Goal: Communication & Community: Answer question/provide support

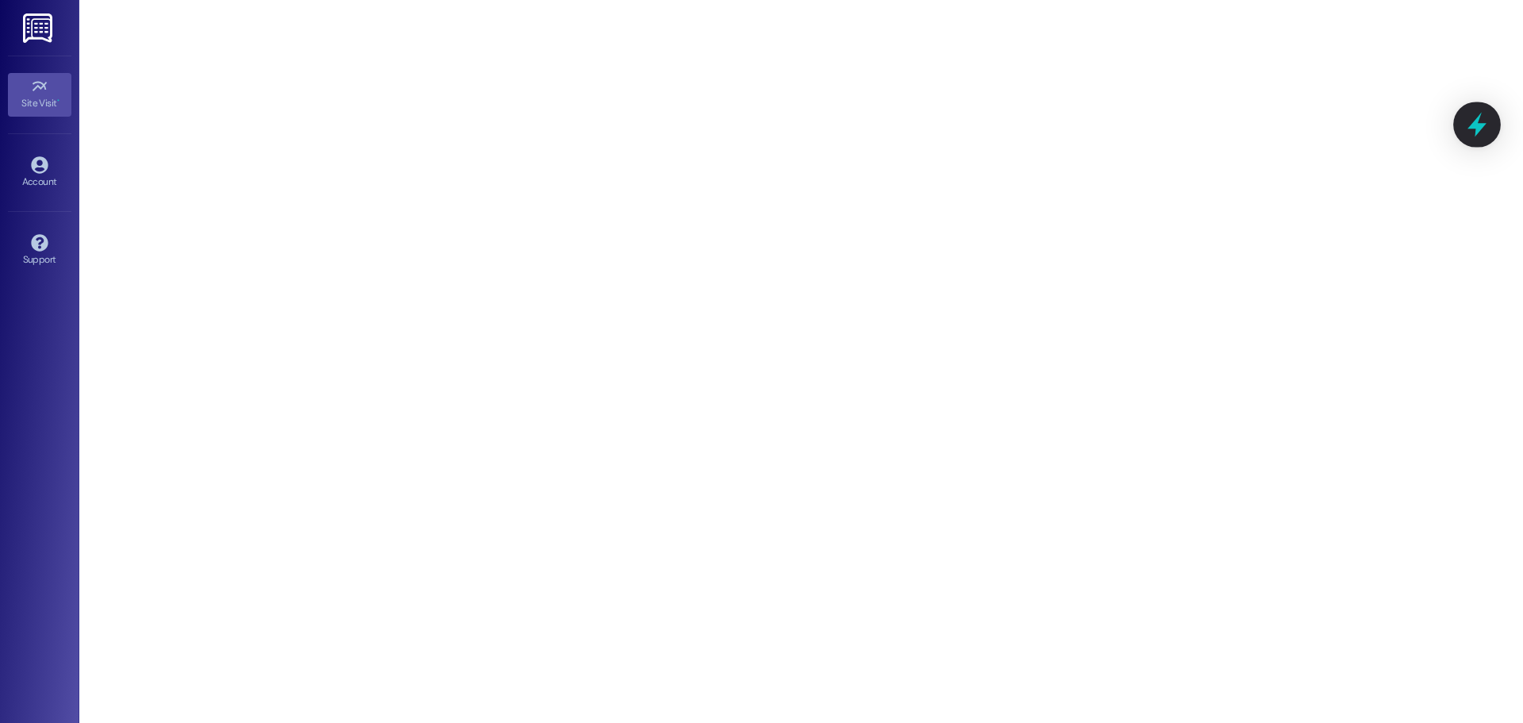
click at [1484, 132] on icon at bounding box center [1476, 124] width 27 height 27
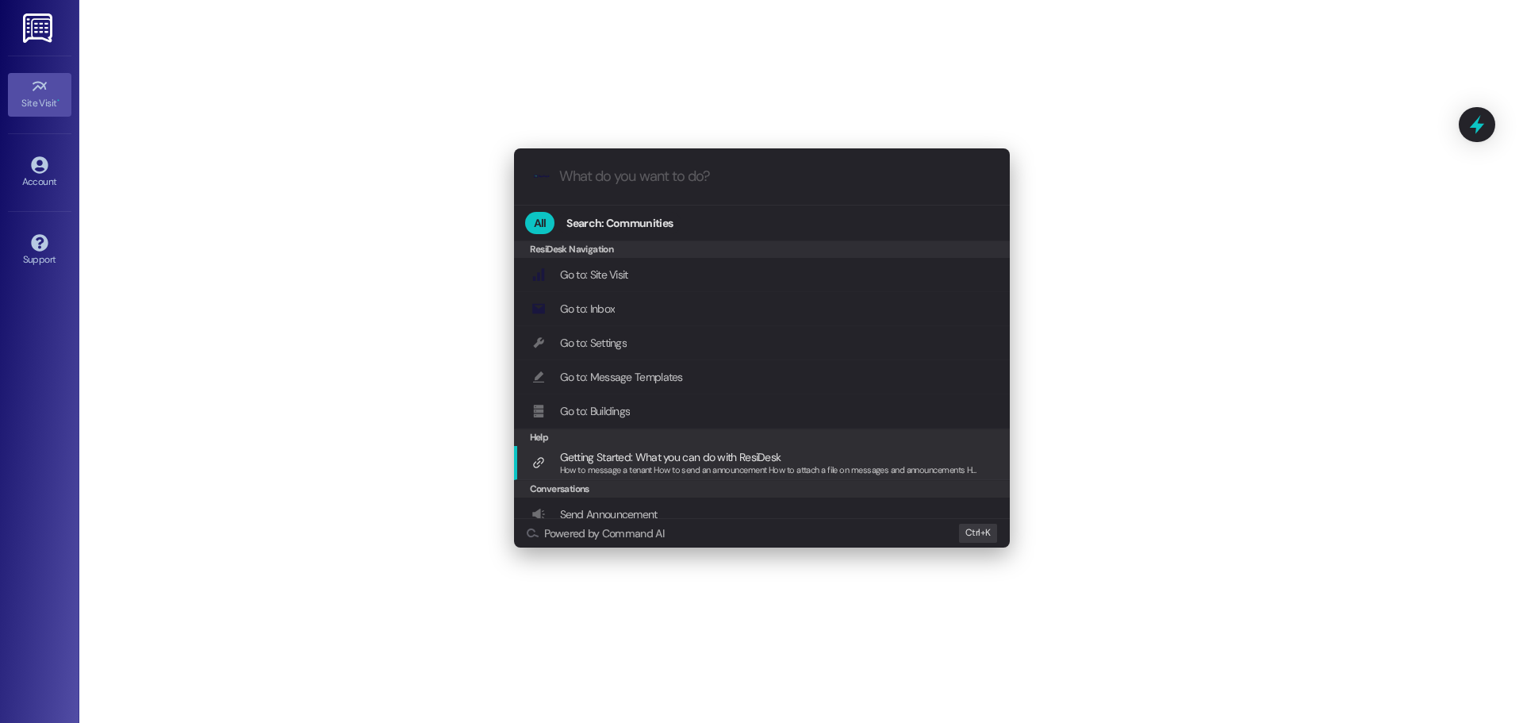
scroll to position [168, 0]
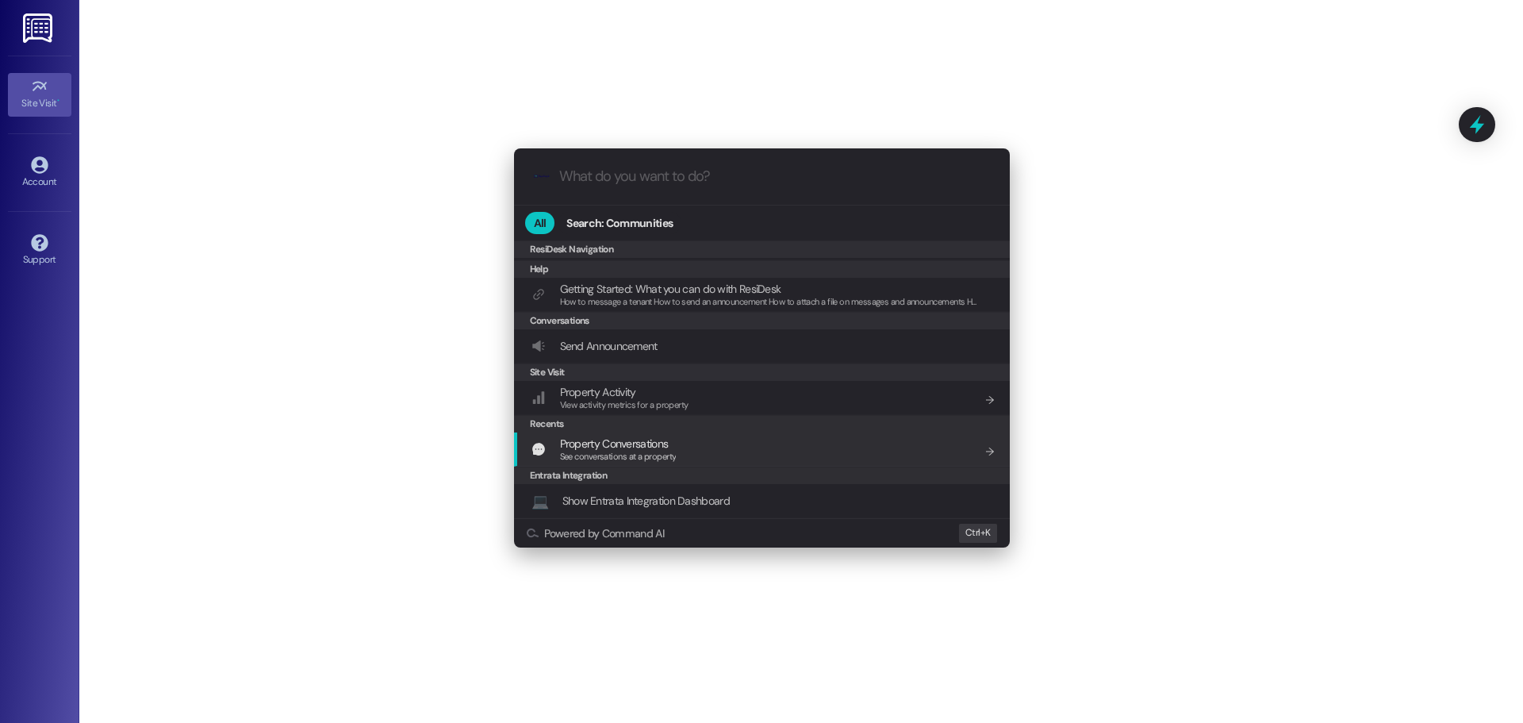
click at [652, 457] on span "See conversations at a property" at bounding box center [618, 456] width 117 height 11
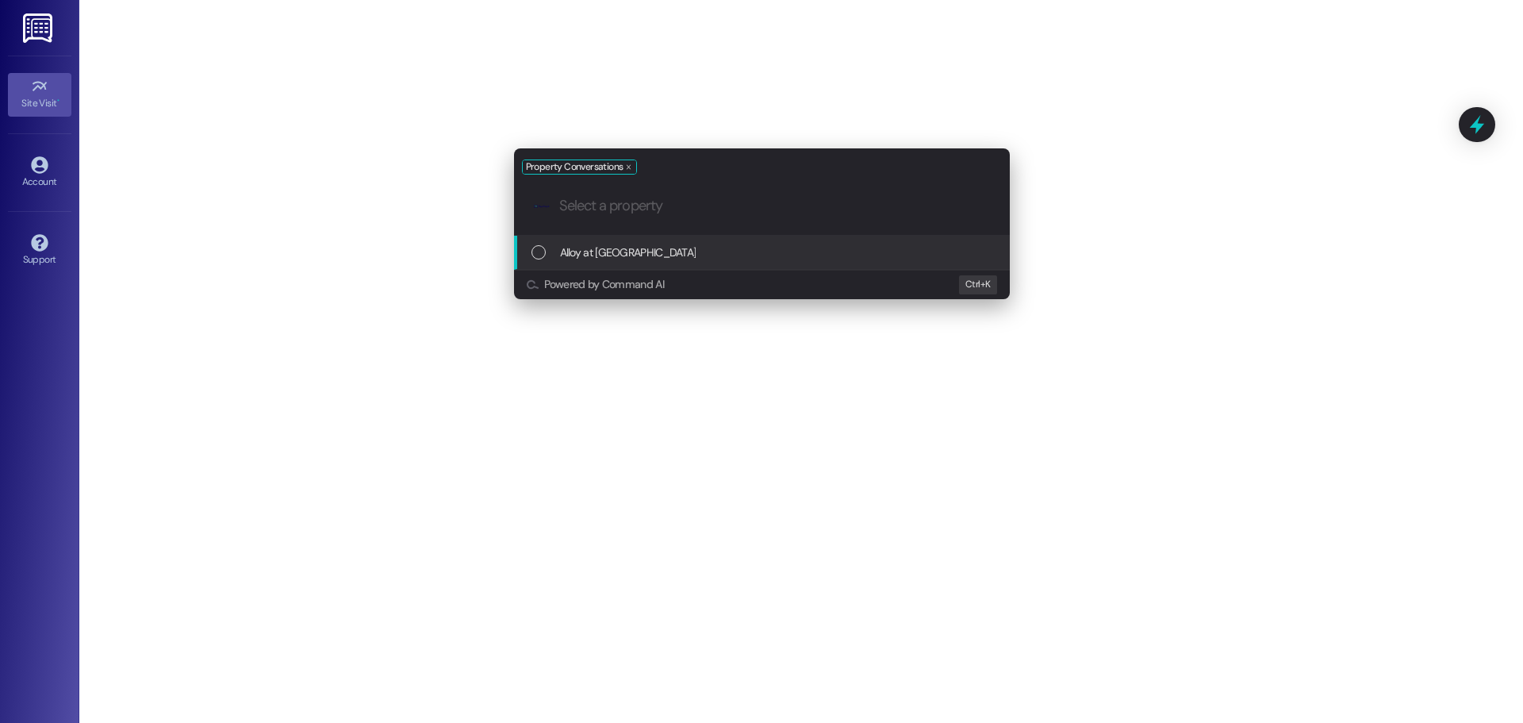
scroll to position [0, 0]
click at [624, 247] on span "Alloy at [GEOGRAPHIC_DATA]" at bounding box center [628, 252] width 136 height 17
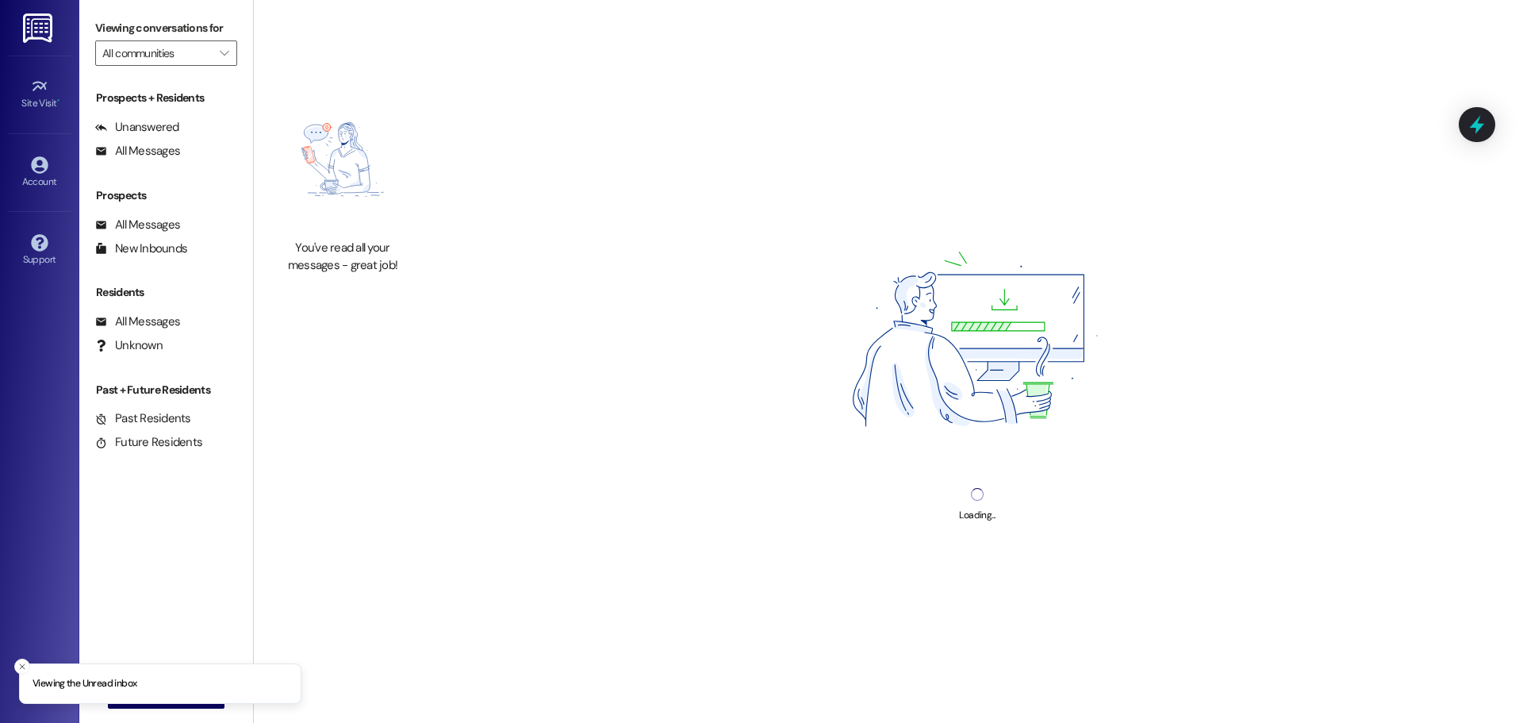
type input "Alloy at [GEOGRAPHIC_DATA]"
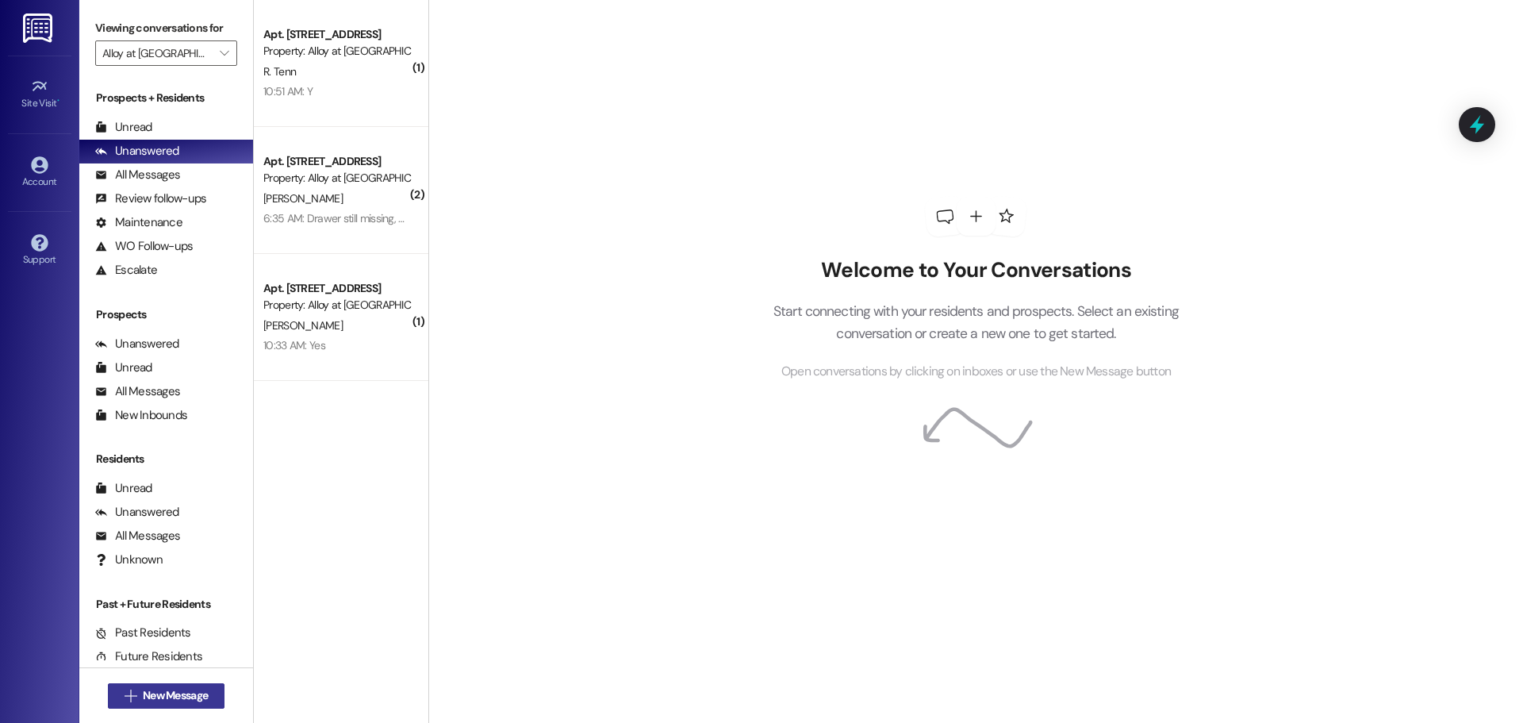
click at [194, 689] on span "New Message" at bounding box center [175, 695] width 65 height 17
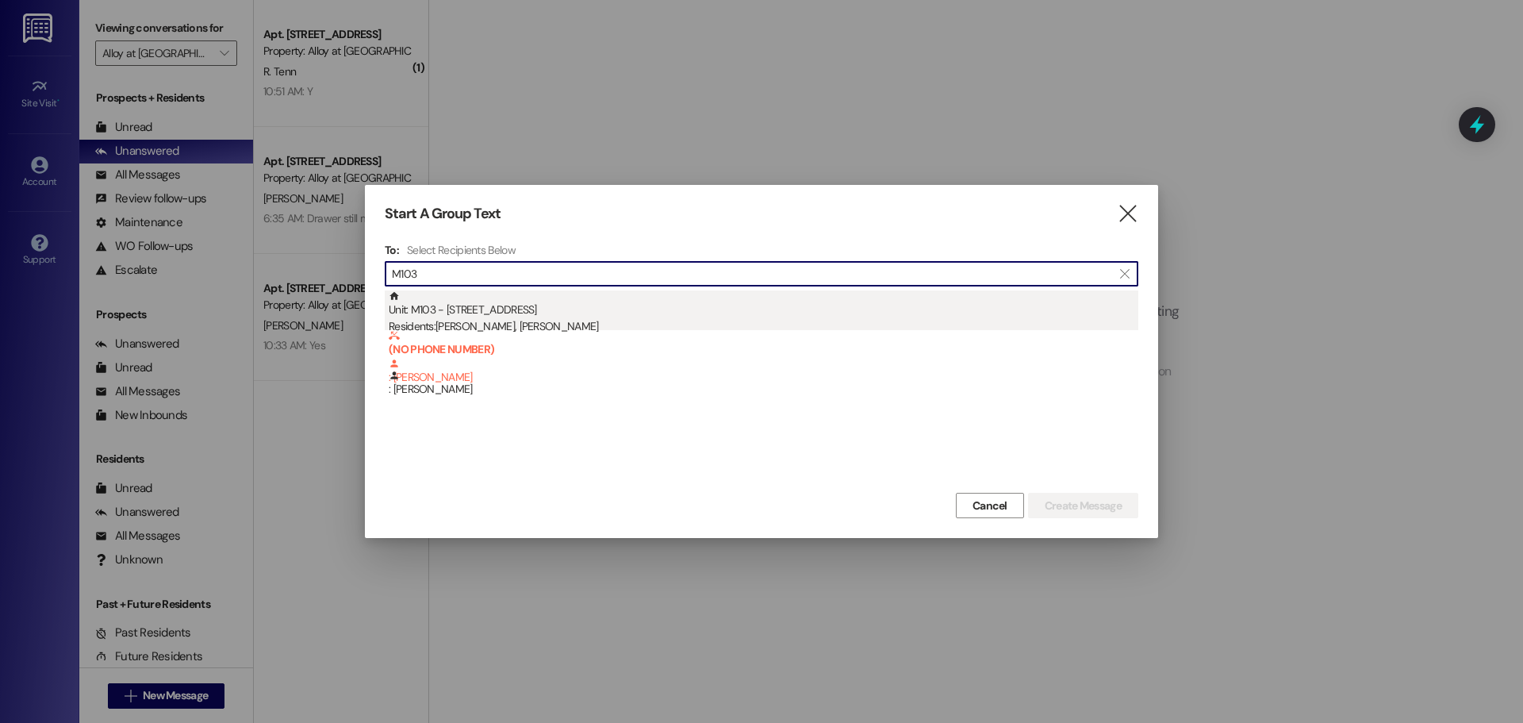
type input "M103"
click at [465, 316] on div "Unit: M103 - [STREET_ADDRESS] Residents: [PERSON_NAME], [PERSON_NAME]" at bounding box center [764, 312] width 750 height 45
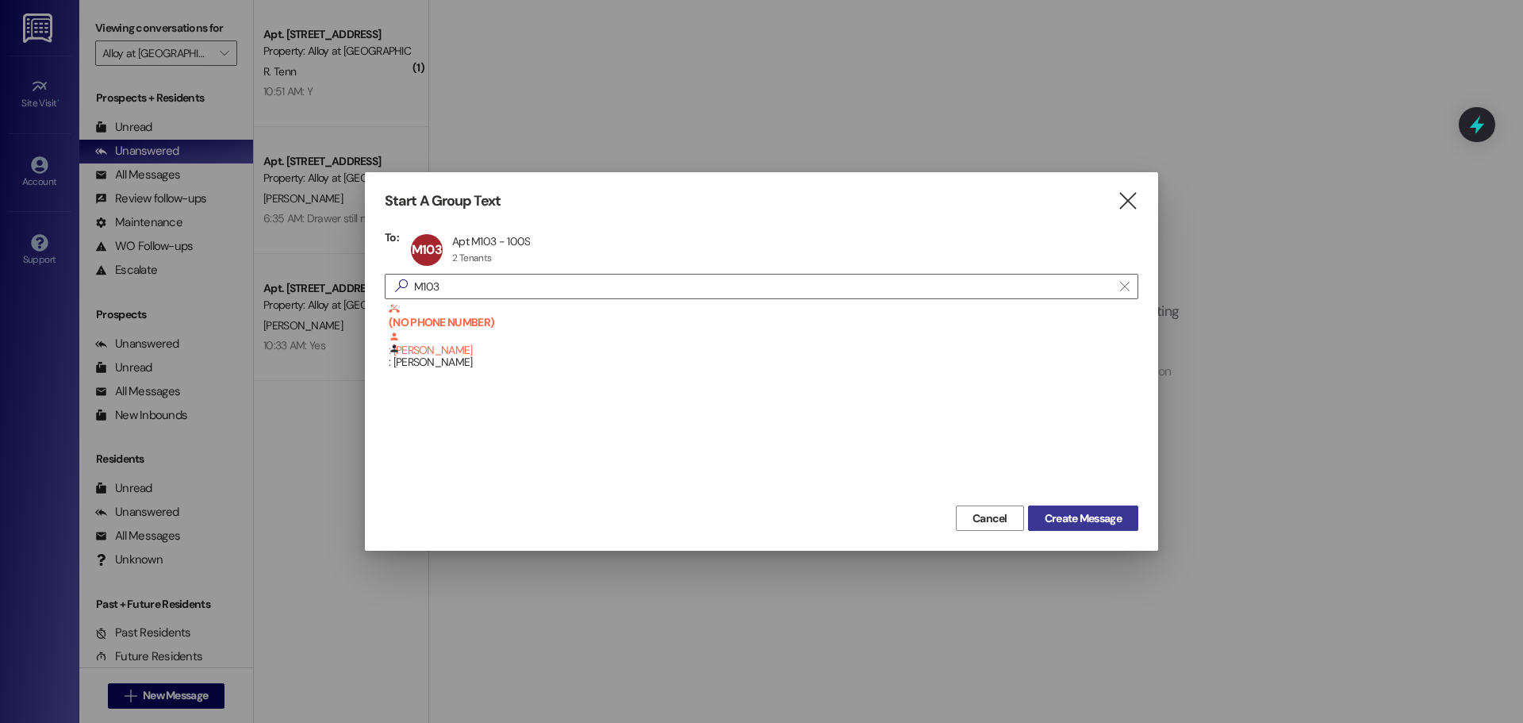
click at [1086, 508] on button "Create Message" at bounding box center [1083, 517] width 110 height 25
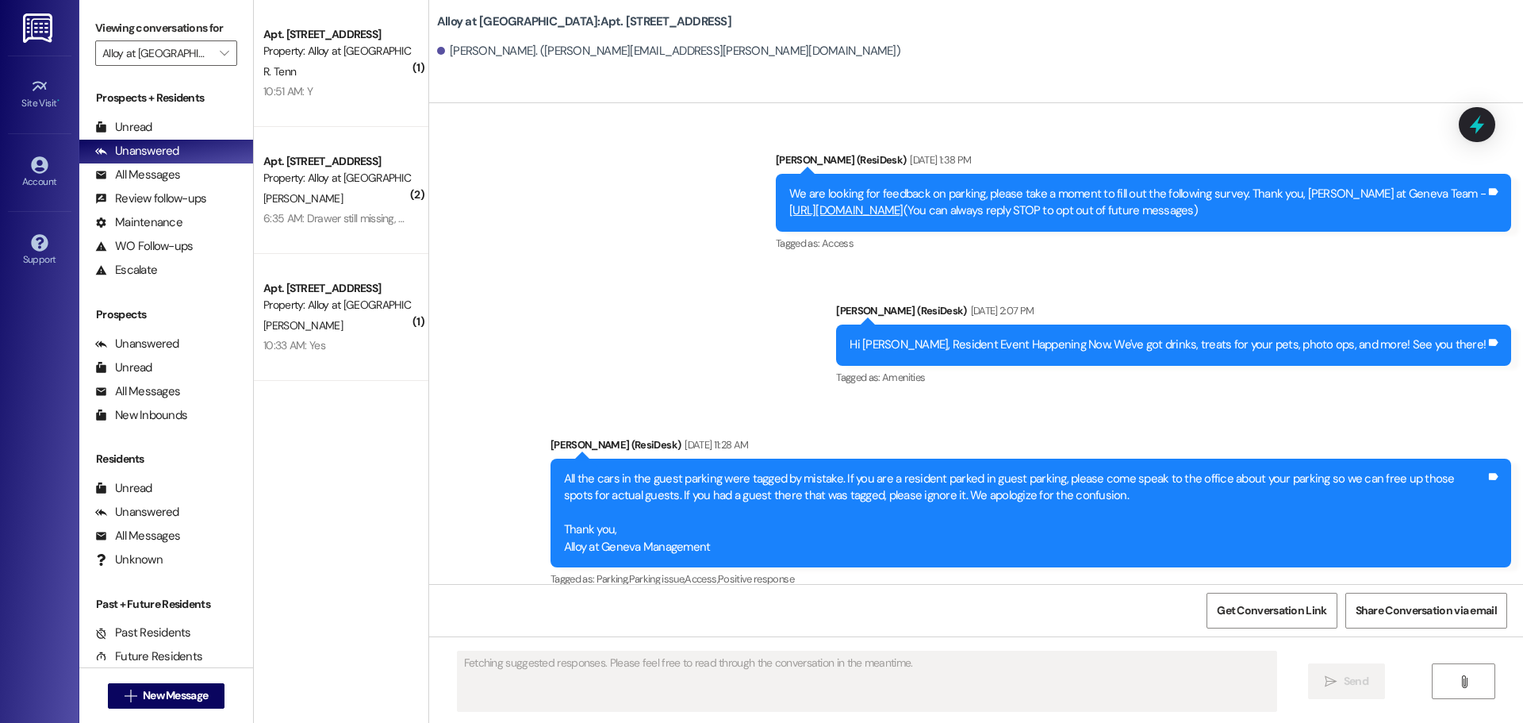
scroll to position [4891, 0]
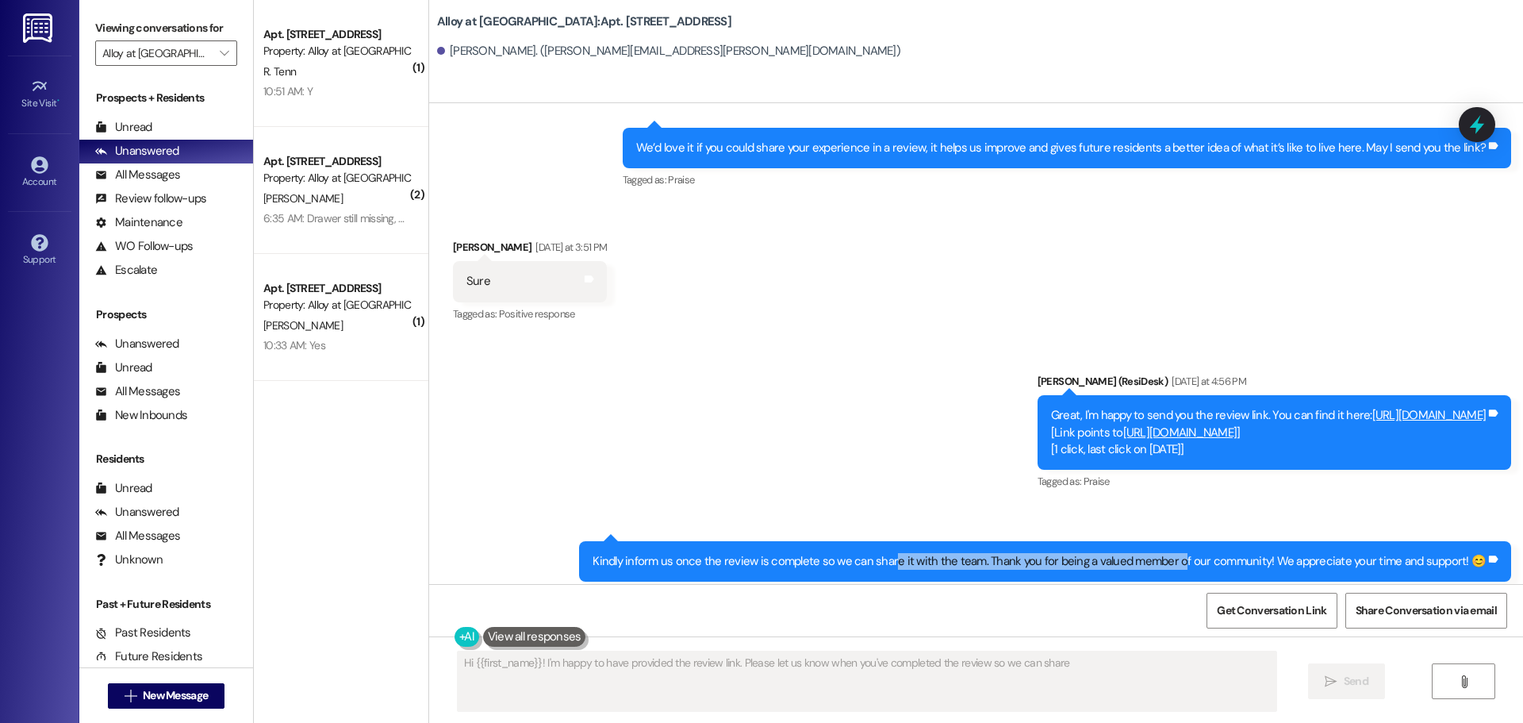
drag, startPoint x: 903, startPoint y: 513, endPoint x: 1184, endPoint y: 511, distance: 281.6
click at [1184, 541] on div "Kindly inform us once the review is complete so we can share it with the team. …" at bounding box center [1045, 561] width 932 height 40
type textarea "Hi {{first_name}}! I'm happy to have provided the review link. Please let us kn…"
click at [1184, 541] on div "Kindly inform us once the review is complete so we can share it with the team. …" at bounding box center [1045, 561] width 932 height 40
